Goal: Navigation & Orientation: Find specific page/section

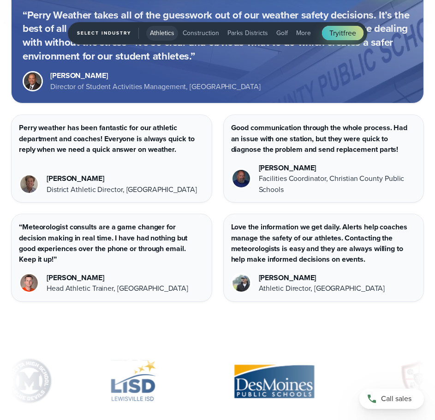
scroll to position [2531, 0]
